Goal: Task Accomplishment & Management: Use online tool/utility

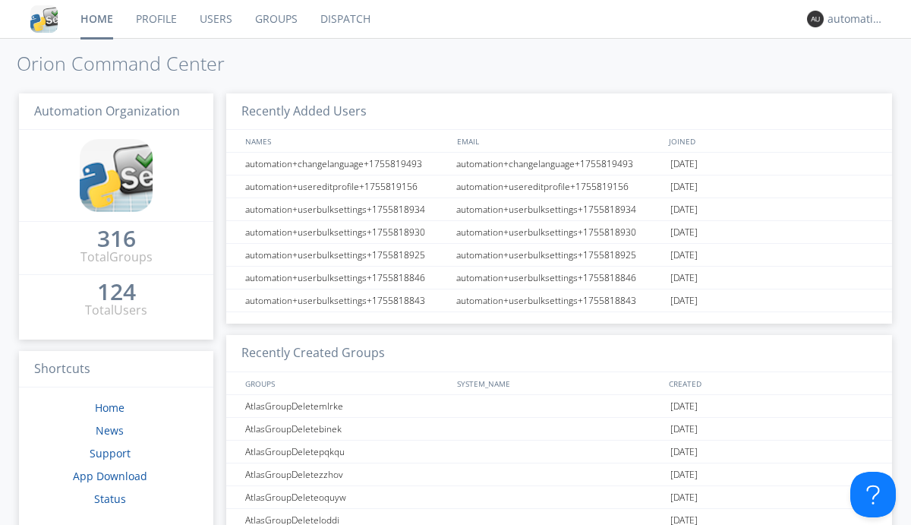
click at [344, 19] on link "Dispatch" at bounding box center [345, 19] width 73 height 38
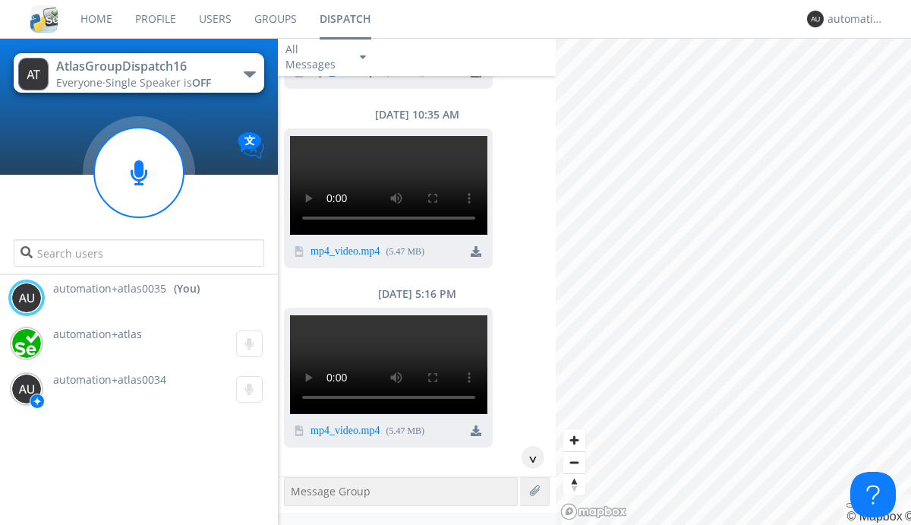
scroll to position [583, 0]
click at [249, 74] on div "button" at bounding box center [250, 74] width 12 height 6
click at [0, 0] on span "AtlasGroupDispatch17" at bounding box center [0, 0] width 0 height 0
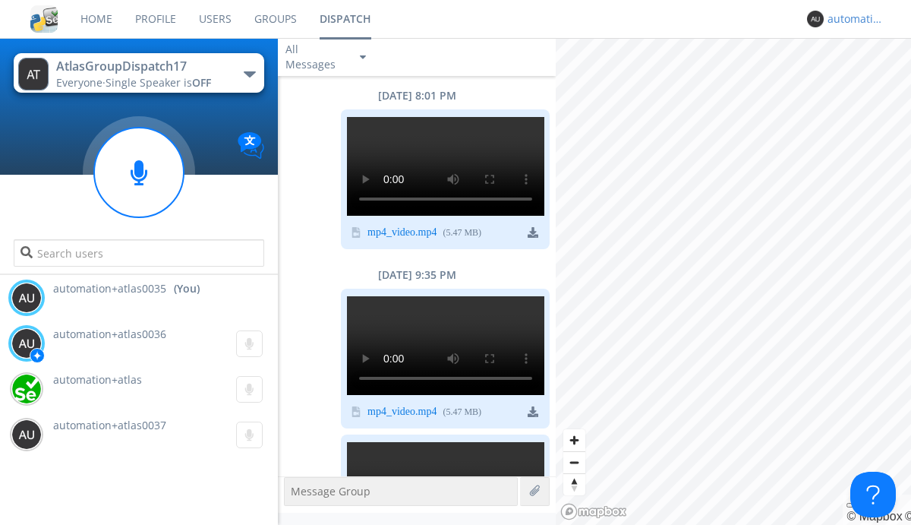
click at [852, 19] on div "automation+atlas0035" at bounding box center [856, 18] width 57 height 15
click at [863, 80] on div "Log Out" at bounding box center [864, 80] width 78 height 27
